Goal: Navigation & Orientation: Find specific page/section

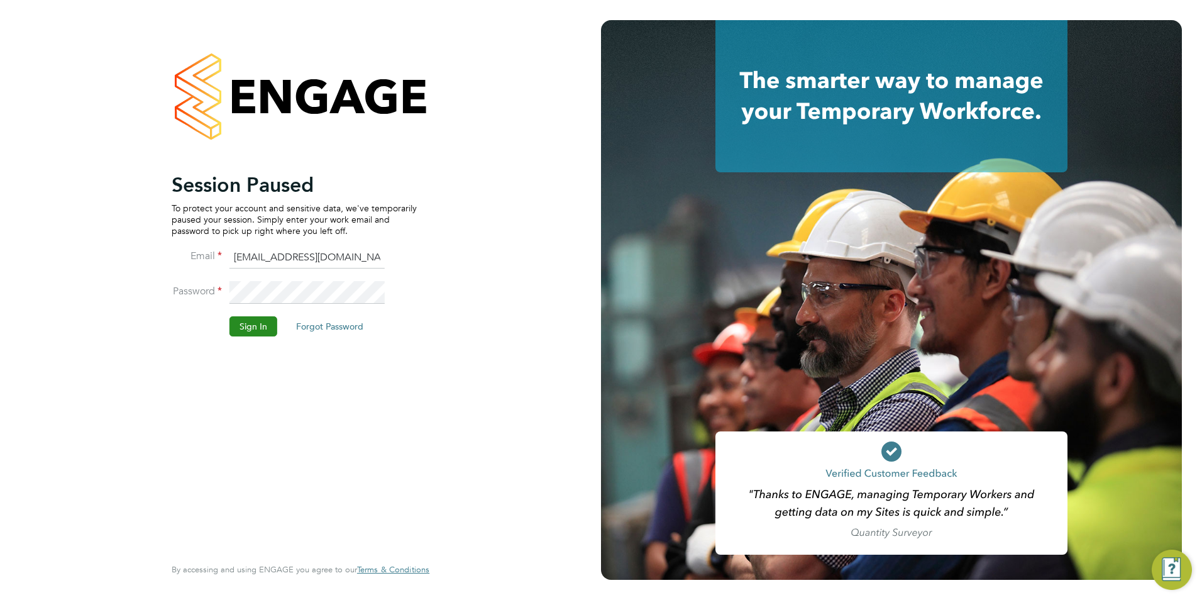
click at [245, 333] on button "Sign In" at bounding box center [254, 326] width 48 height 20
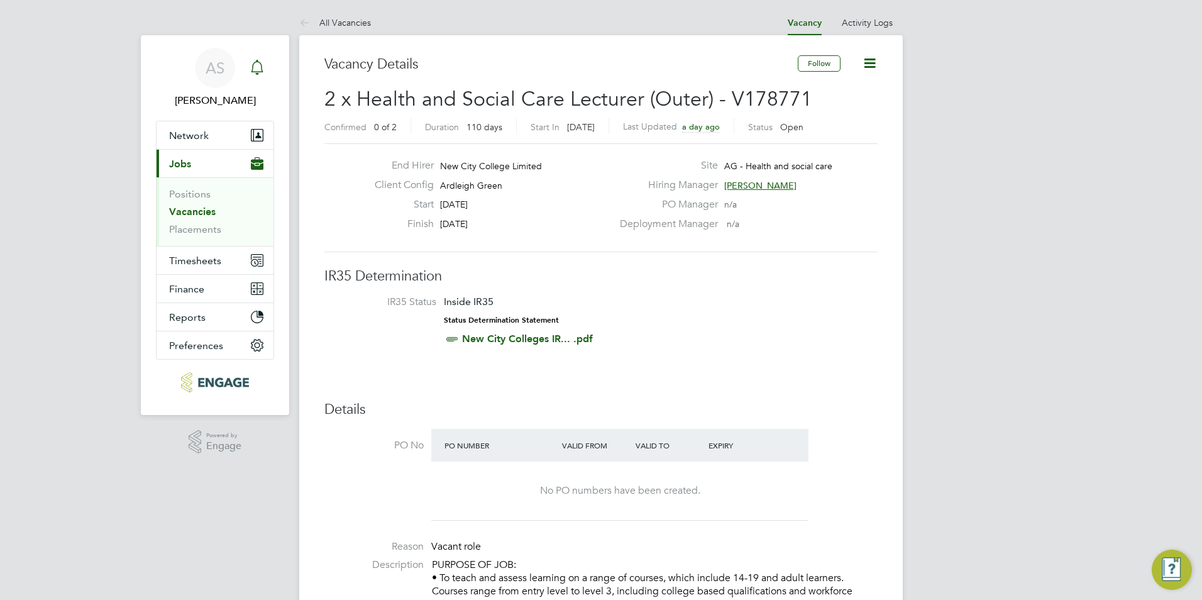
click at [253, 73] on icon "Main navigation" at bounding box center [257, 67] width 15 height 15
click at [265, 73] on div "Main navigation" at bounding box center [257, 67] width 25 height 25
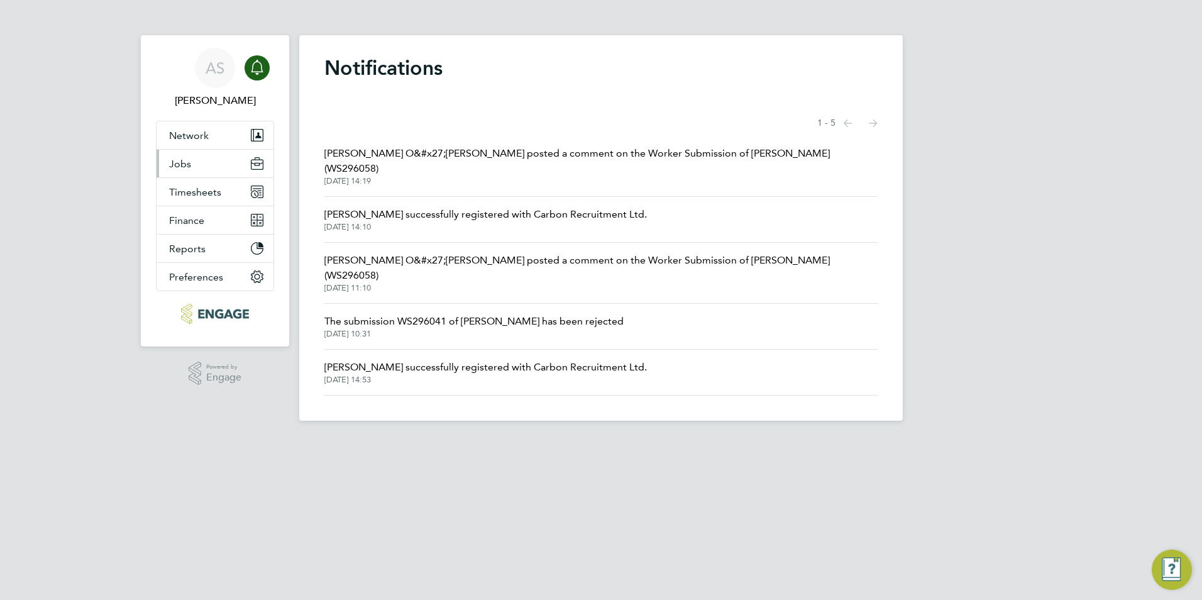
click at [213, 163] on button "Jobs" at bounding box center [215, 164] width 117 height 28
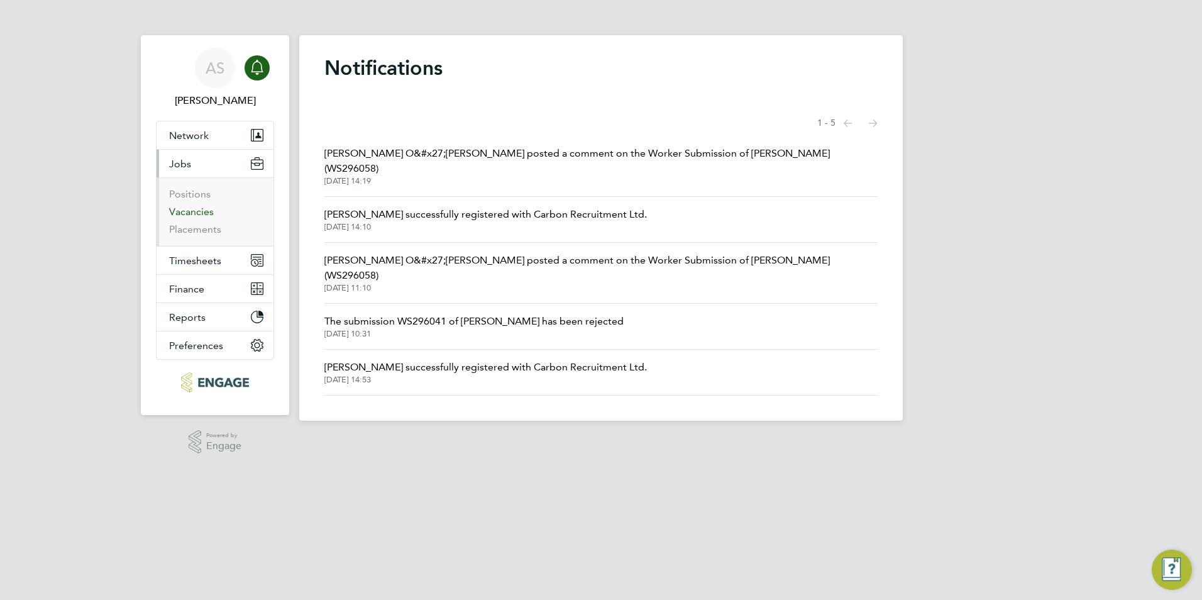
click at [196, 216] on link "Vacancies" at bounding box center [191, 212] width 45 height 12
